Goal: Task Accomplishment & Management: Manage account settings

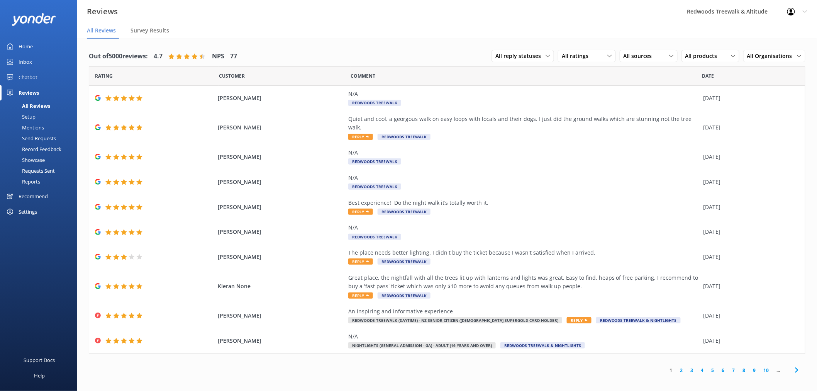
click at [42, 60] on link "Inbox" at bounding box center [38, 61] width 77 height 15
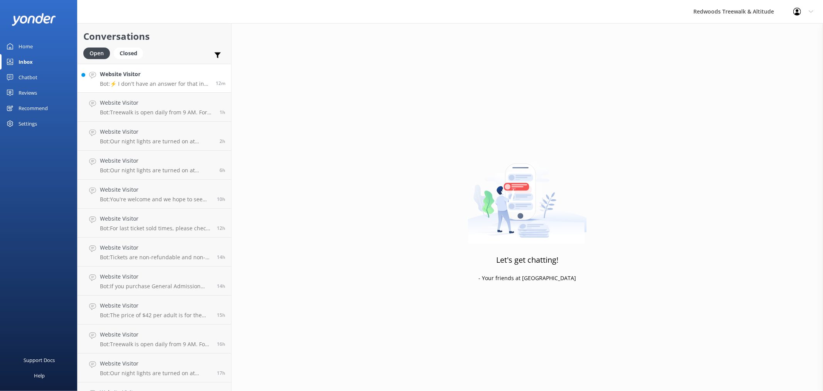
click at [153, 84] on p "Bot: ⚡ I don't have an answer for that in my knowledge base. Please try and rep…" at bounding box center [155, 83] width 110 height 7
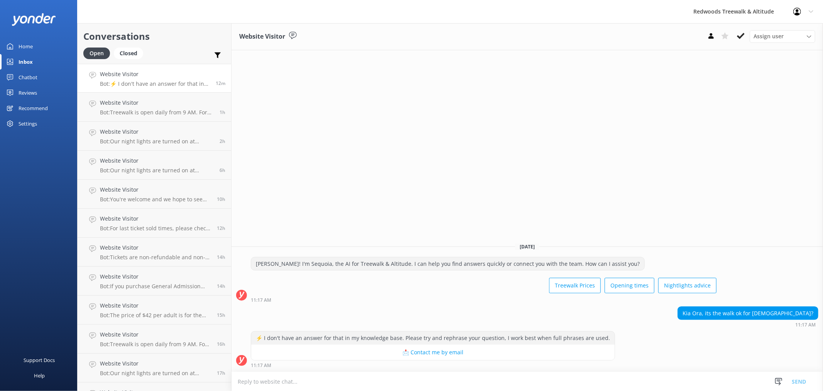
click at [32, 51] on div "Home" at bounding box center [26, 46] width 14 height 15
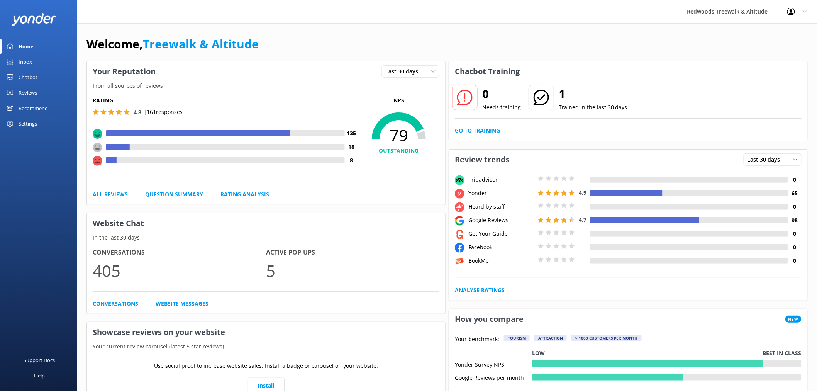
click at [34, 88] on div "Reviews" at bounding box center [28, 92] width 19 height 15
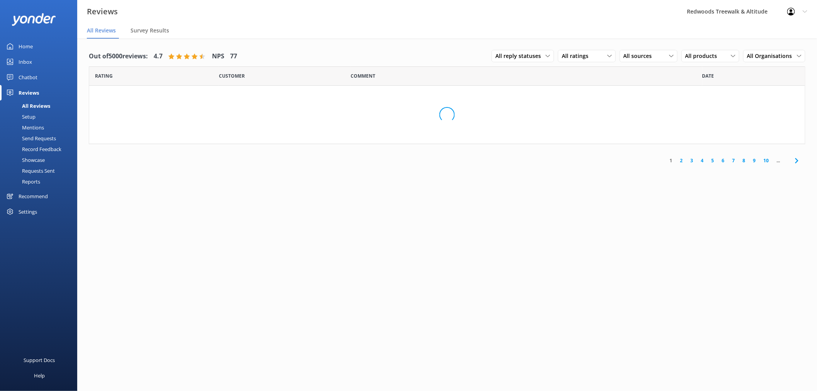
click at [39, 62] on link "Inbox" at bounding box center [38, 61] width 77 height 15
